Goal: Task Accomplishment & Management: Use online tool/utility

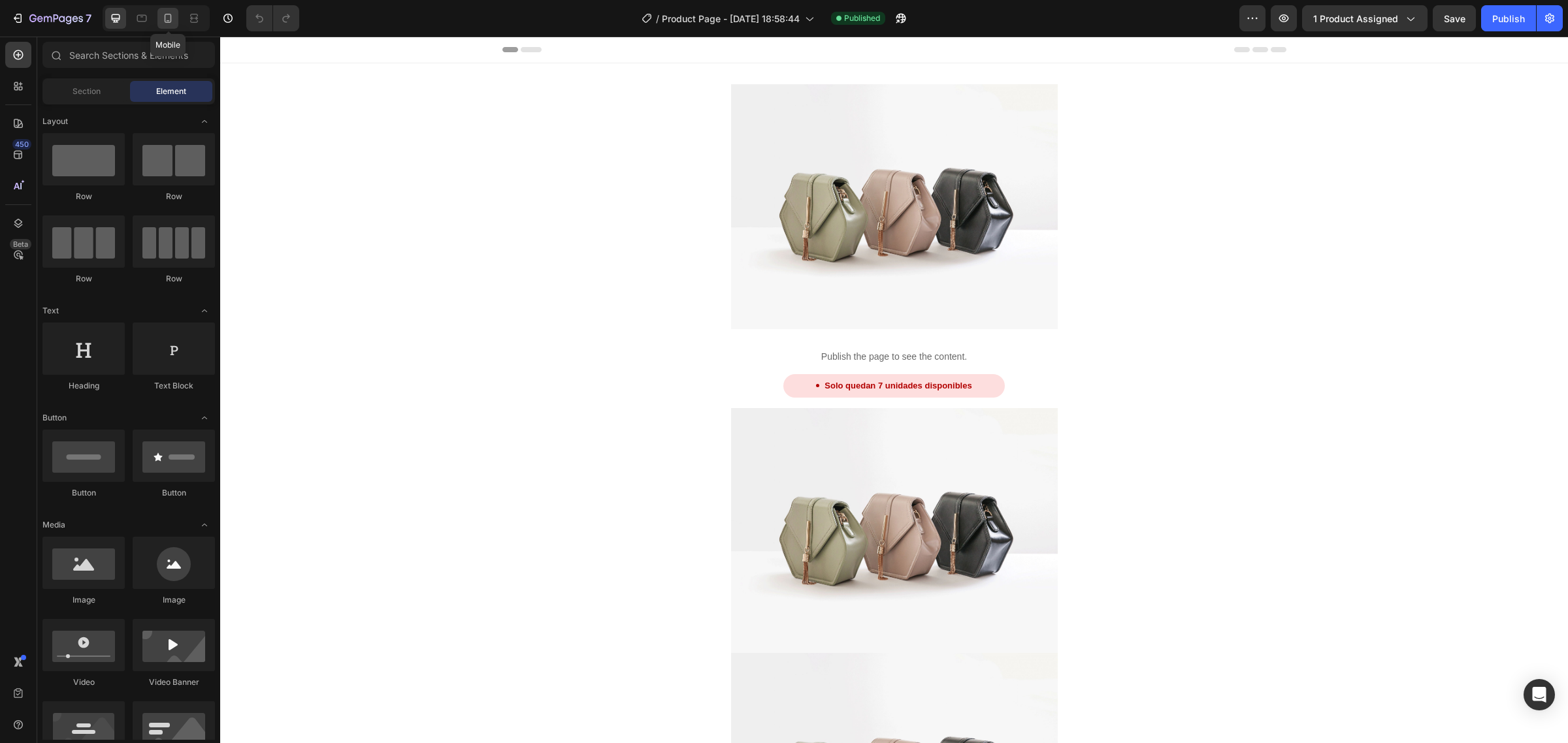
click at [169, 19] on icon at bounding box center [168, 18] width 13 height 13
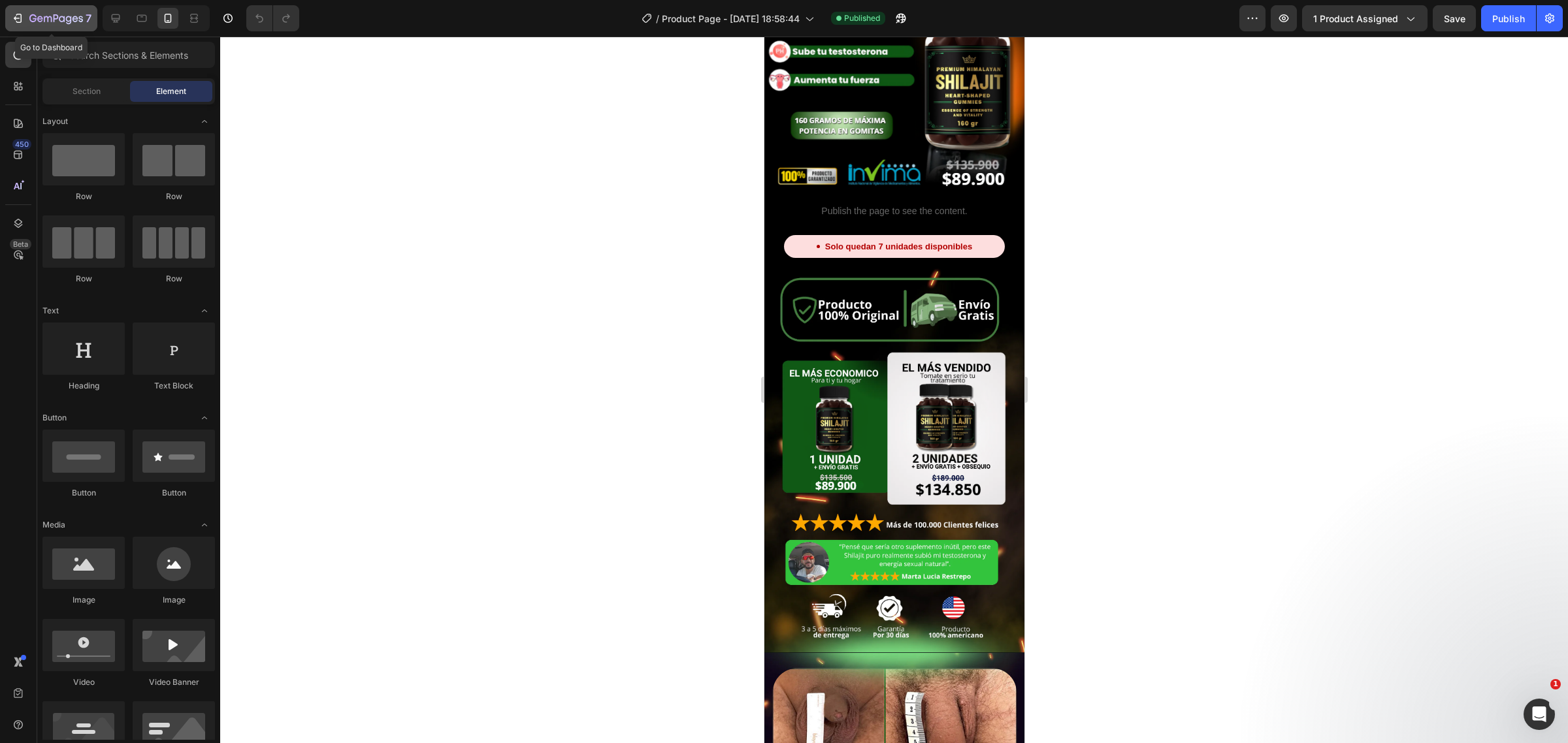
click at [27, 10] on div "7" at bounding box center [51, 18] width 80 height 16
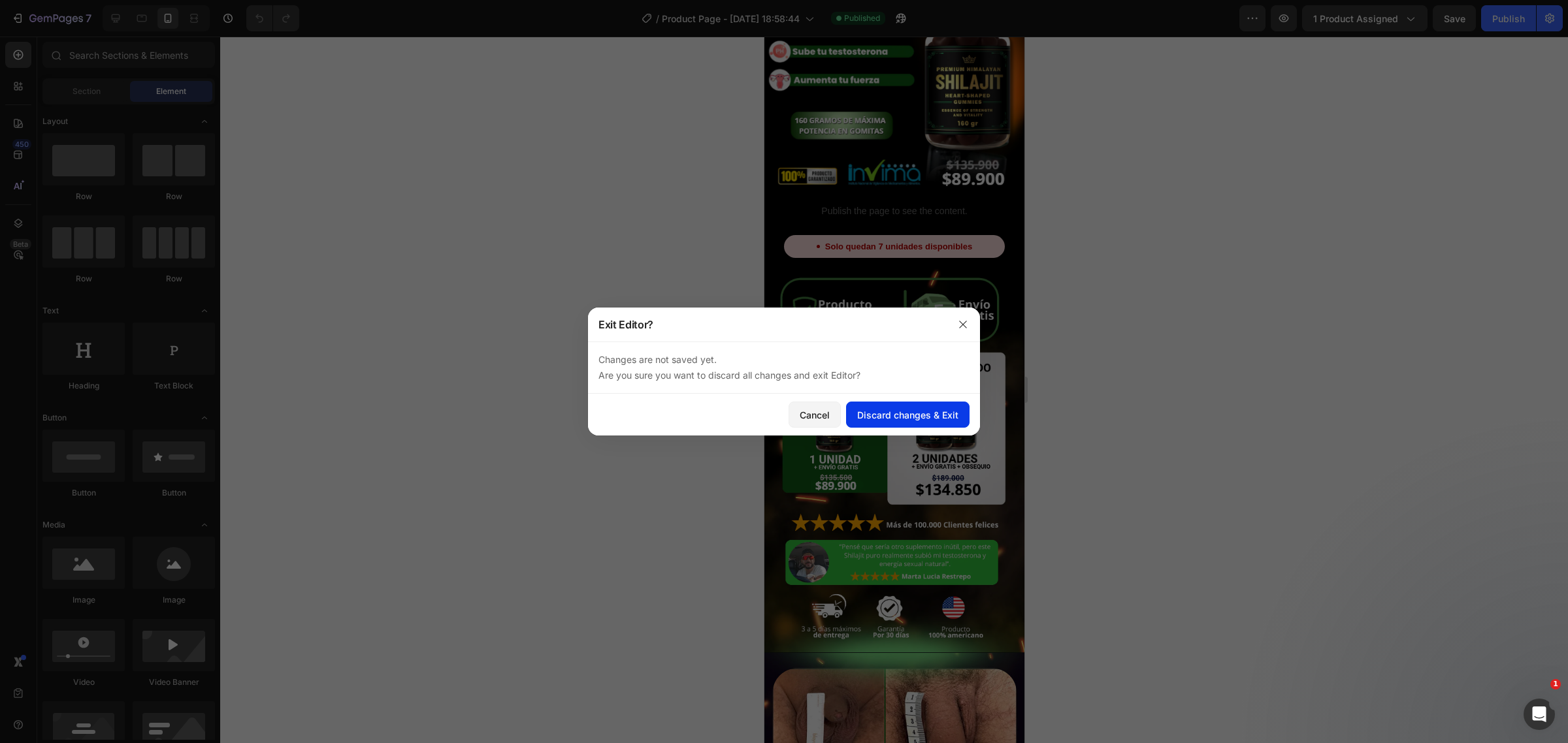
click at [863, 402] on button "Discard changes & Exit" at bounding box center [908, 415] width 123 height 26
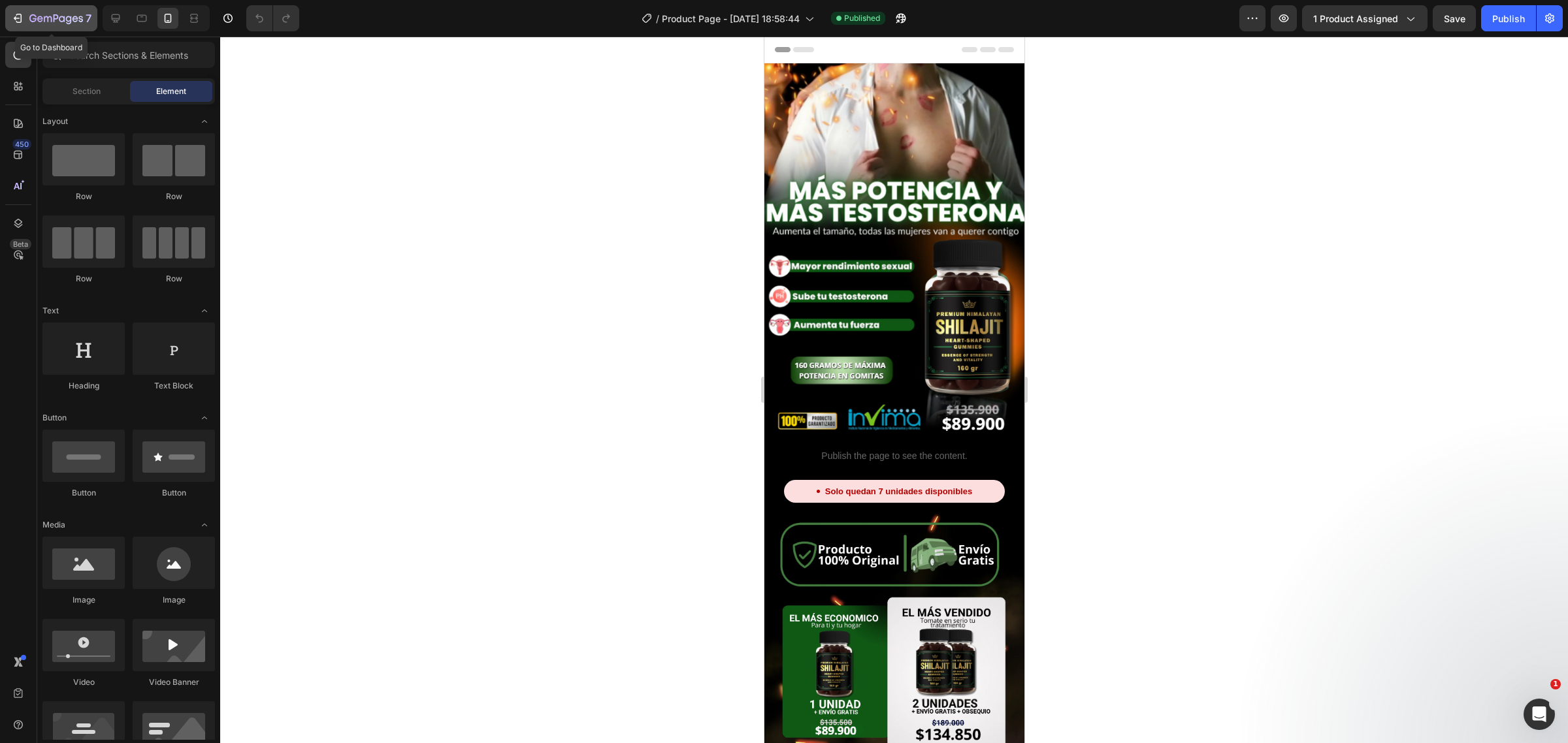
click at [34, 30] on button "7" at bounding box center [52, 19] width 92 height 26
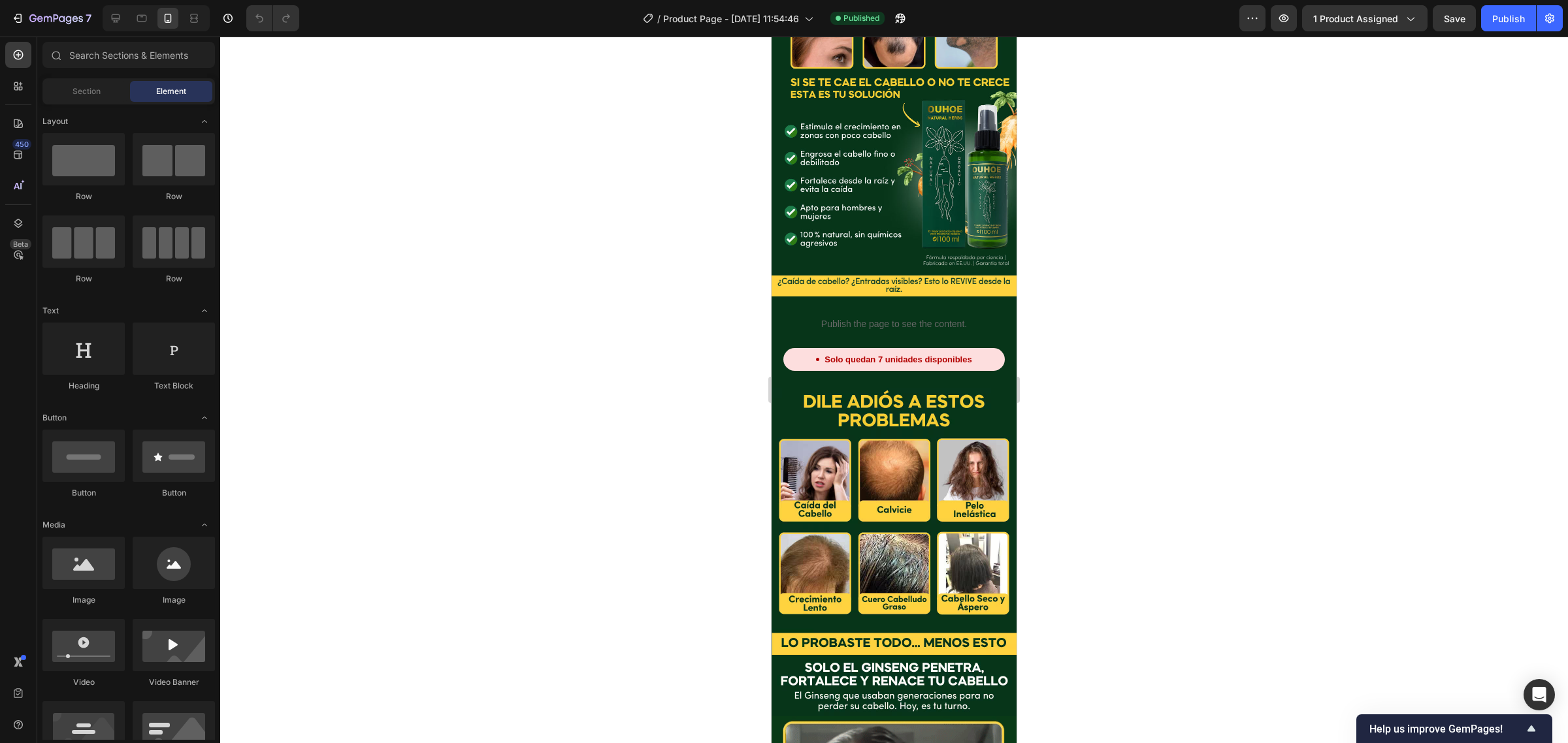
scroll to position [327, 0]
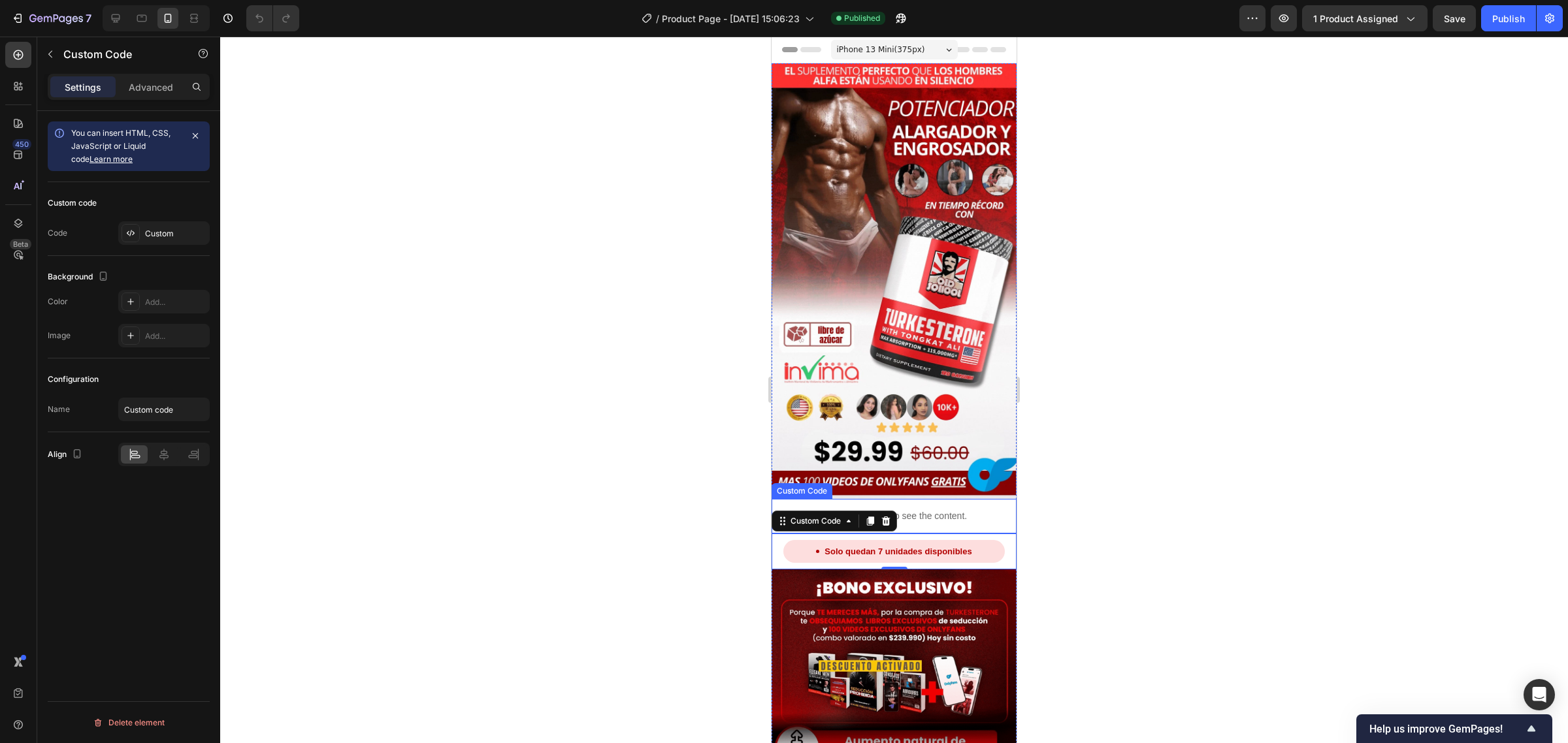
click at [942, 499] on div "Publish the page to see the content." at bounding box center [894, 517] width 245 height 35
click at [151, 93] on div "Advanced" at bounding box center [151, 87] width 65 height 21
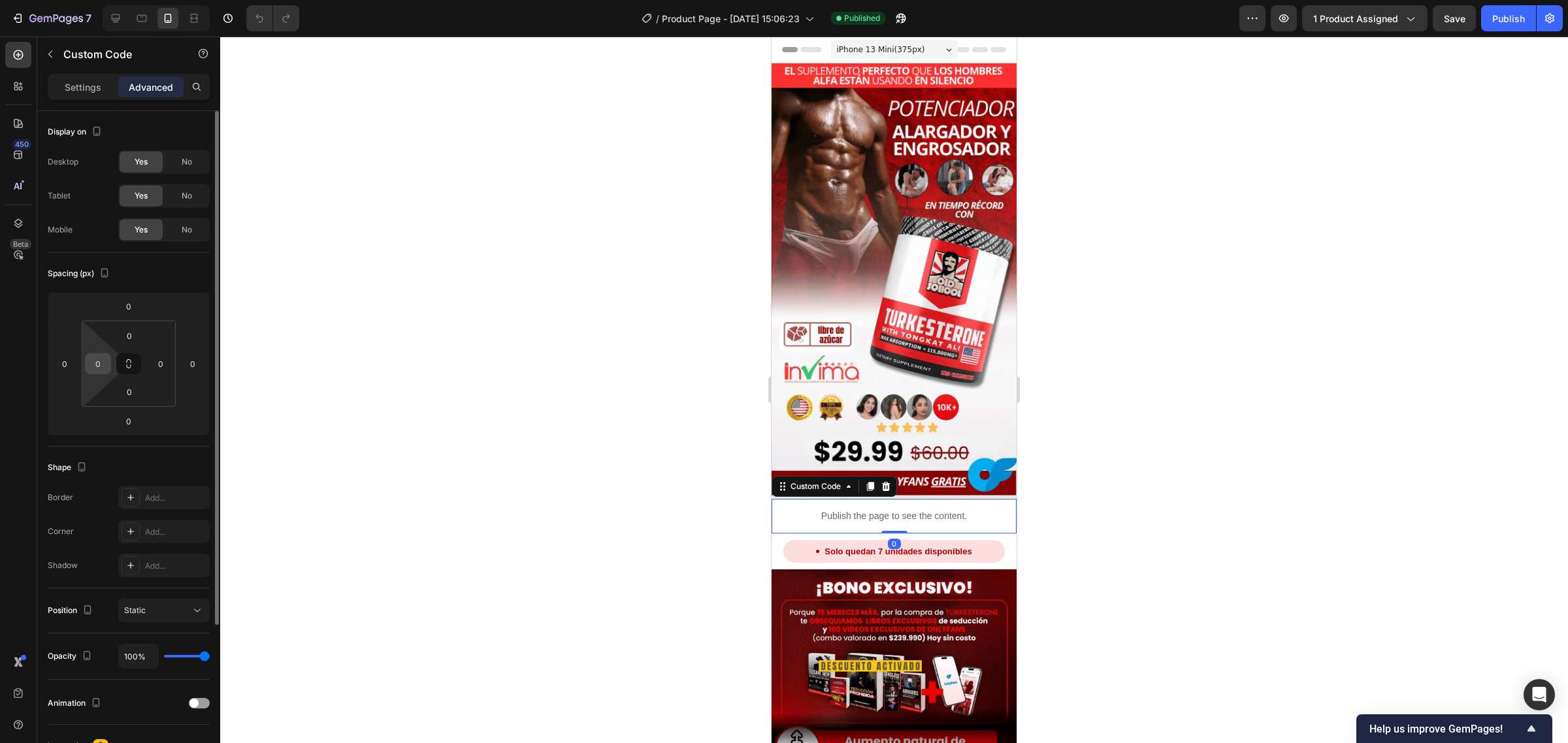
click at [98, 371] on input "0" at bounding box center [98, 363] width 20 height 19
type input "10"
click at [162, 360] on input "0" at bounding box center [161, 363] width 20 height 19
type input "10"
